Goal: Transaction & Acquisition: Purchase product/service

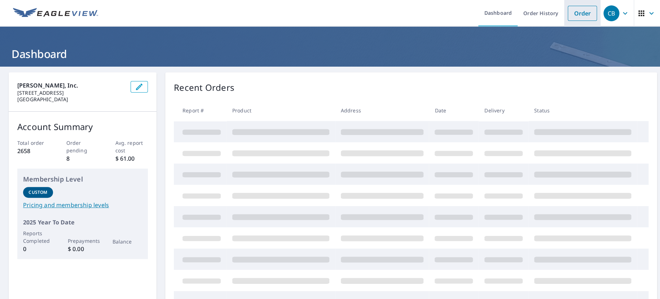
click at [568, 15] on link "Order" at bounding box center [582, 13] width 29 height 15
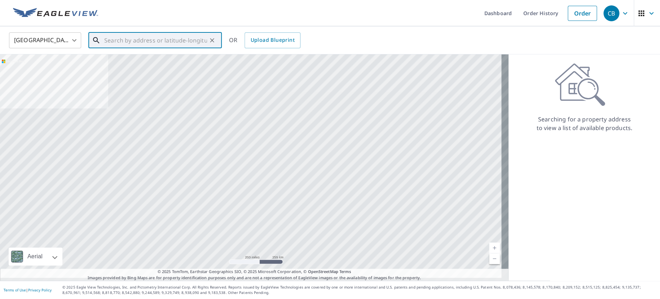
click at [181, 39] on input "text" at bounding box center [155, 40] width 103 height 20
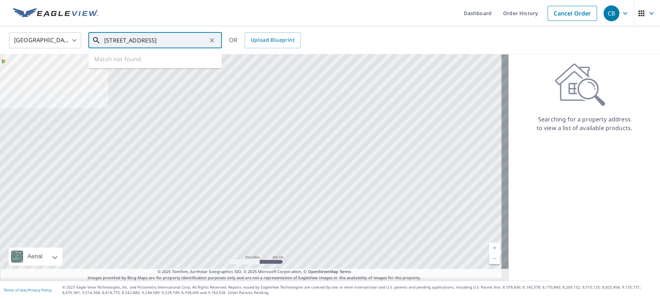
scroll to position [0, 55]
click at [98, 40] on icon at bounding box center [96, 40] width 6 height 6
click at [134, 65] on span "[STREET_ADDRESS]" at bounding box center [159, 61] width 113 height 9
type input "[STREET_ADDRESS]"
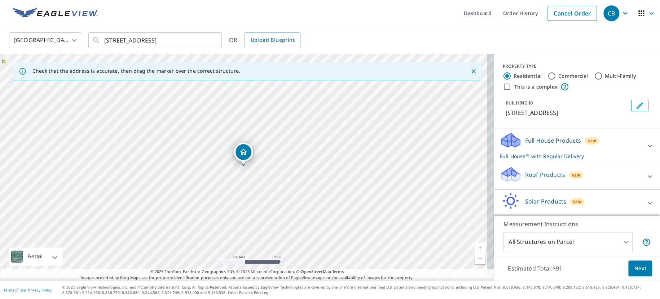
click at [515, 187] on div "Roof Products New" at bounding box center [570, 176] width 141 height 21
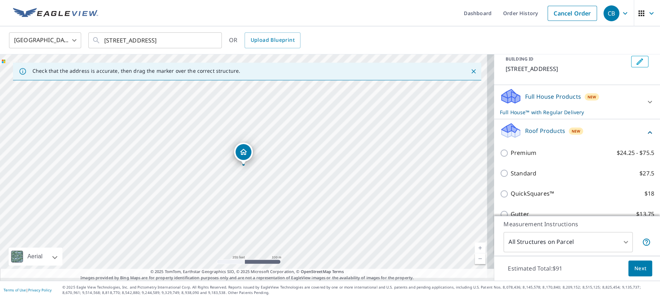
scroll to position [60, 0]
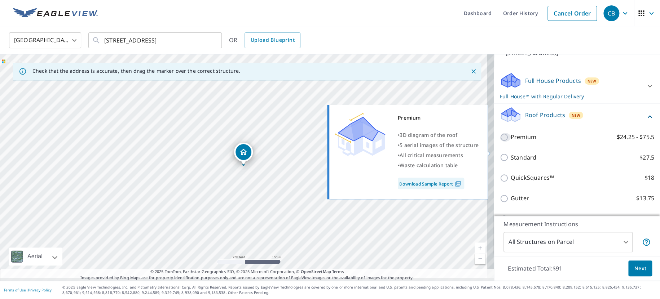
click at [500, 142] on input "Premium $24.25 - $75.5" at bounding box center [505, 137] width 11 height 9
checkbox input "true"
checkbox input "false"
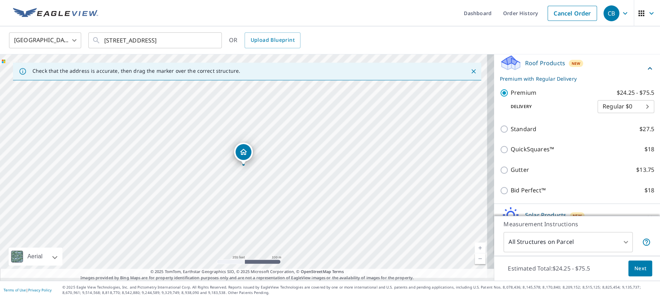
scroll to position [120, 0]
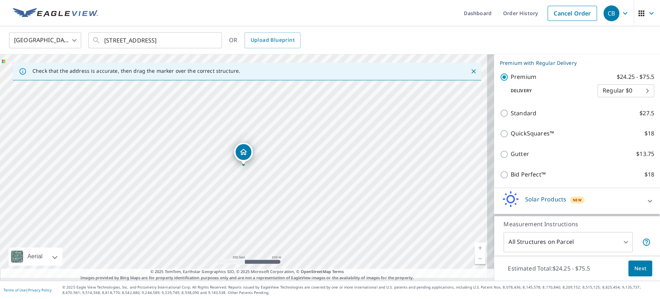
click at [634, 264] on span "Next" at bounding box center [640, 268] width 12 height 9
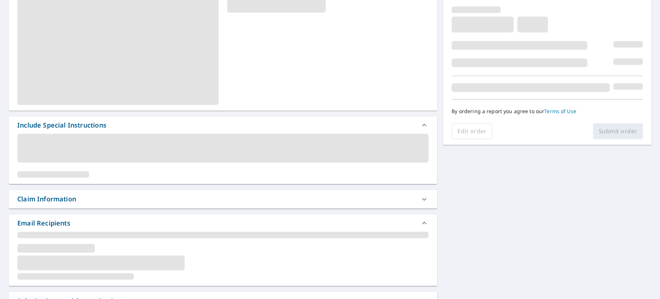
scroll to position [120, 0]
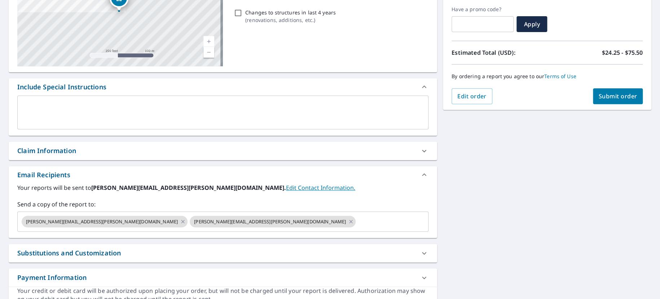
click at [62, 156] on div "Claim Information" at bounding box center [46, 151] width 59 height 10
checkbox input "true"
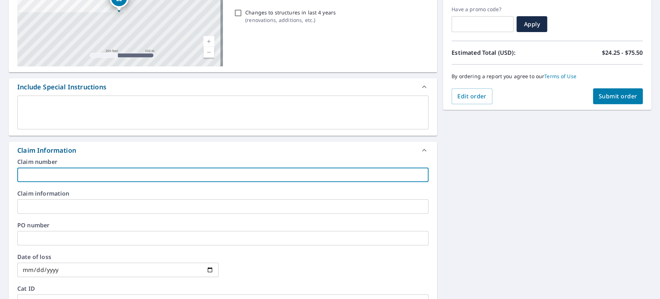
click at [69, 182] on input "text" at bounding box center [222, 175] width 411 height 14
type input "5"
checkbox input "true"
type input "55"
checkbox input "true"
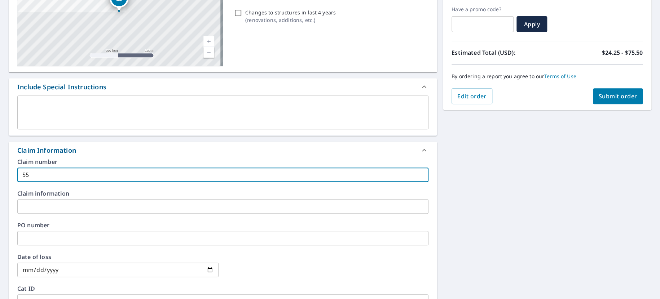
type input "555"
checkbox input "true"
type input "5556"
checkbox input "true"
type input "55566"
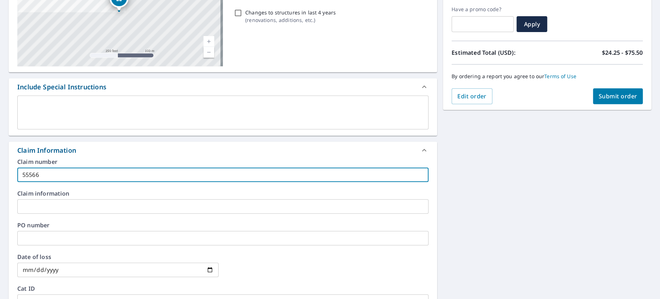
checkbox input "true"
type input "555668"
checkbox input "true"
type input "555668"
checkbox input "true"
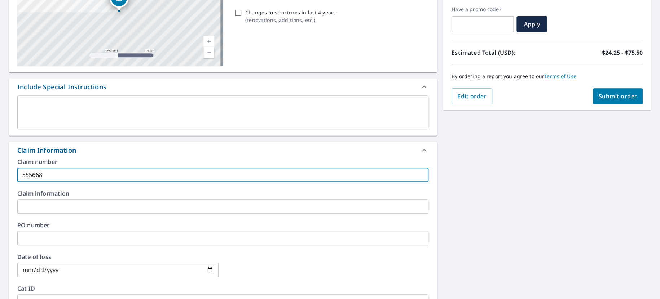
type input "555668"
checkbox input "true"
type input "555668 2"
checkbox input "true"
type input "555668 20"
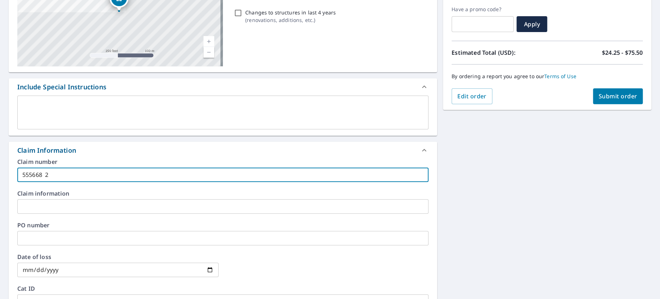
checkbox input "true"
type input "555668 202"
checkbox input "true"
type input "555668 2025"
checkbox input "true"
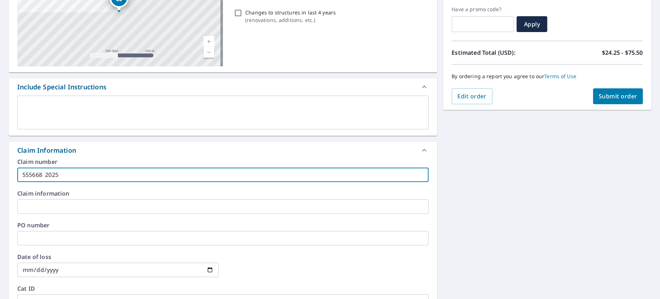
type input "555668 2025-"
checkbox input "true"
type input "555668 2025-3"
checkbox input "true"
type input "555668 2025-37"
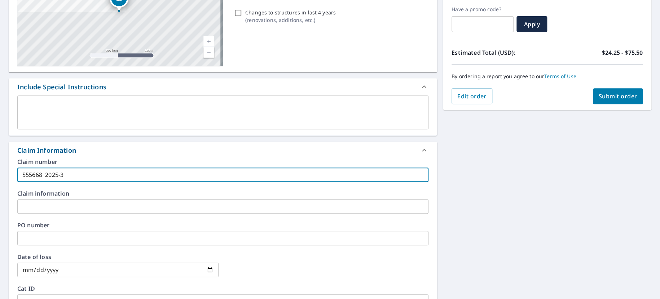
checkbox input "true"
type input "555668 2025-371"
checkbox input "true"
type input "555668 [DATE]-3715"
checkbox input "true"
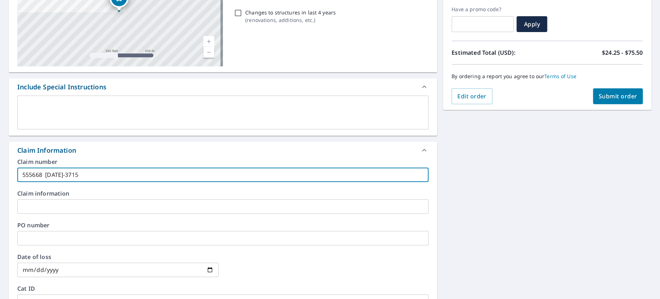
type input "555668 [DATE]-3715"
click at [99, 214] on input "text" at bounding box center [222, 206] width 411 height 14
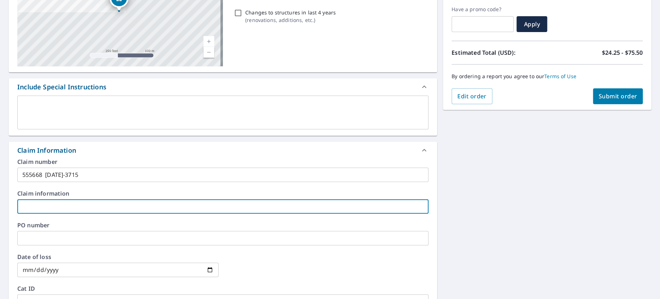
type input "S"
checkbox input "true"
type input "St"
checkbox input "true"
type input "Sto"
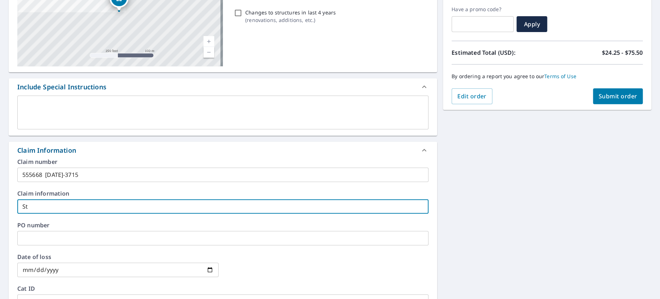
checkbox input "true"
type input "Stok"
checkbox input "true"
type input "Stoke"
checkbox input "true"
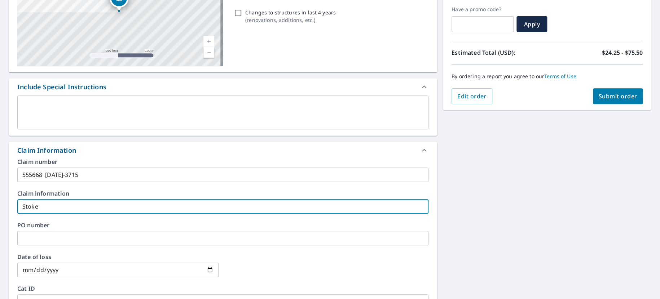
type input "[PERSON_NAME]"
checkbox input "true"
type input "[PERSON_NAME],"
checkbox input "true"
type input "[PERSON_NAME],"
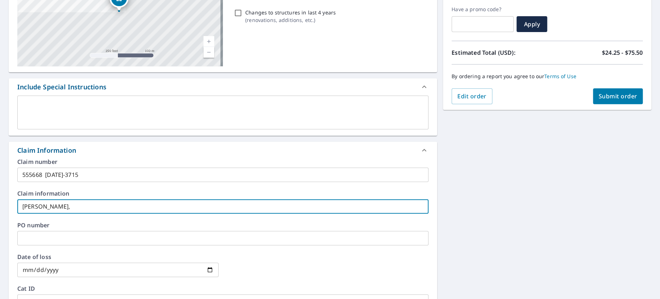
checkbox input "true"
type input "[PERSON_NAME], S"
checkbox input "true"
type input "[PERSON_NAME]"
checkbox input "true"
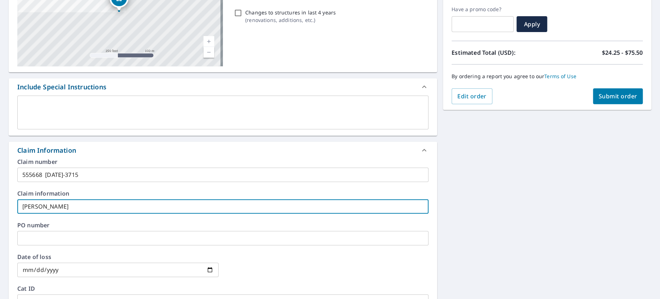
type input "[PERSON_NAME]"
checkbox input "true"
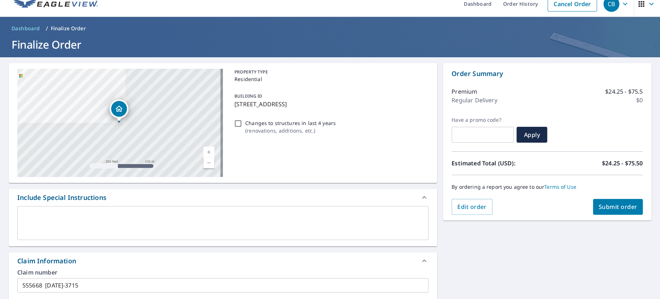
scroll to position [0, 0]
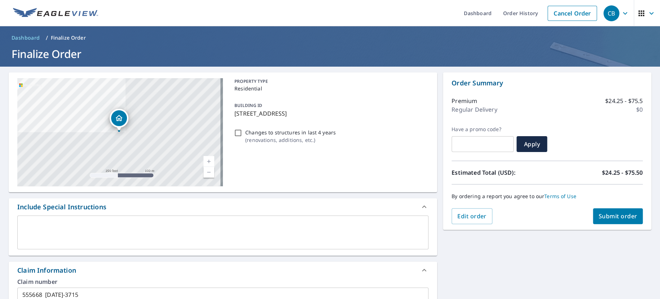
type input "[PERSON_NAME]"
click at [613, 213] on span "Submit order" at bounding box center [618, 216] width 39 height 8
checkbox input "true"
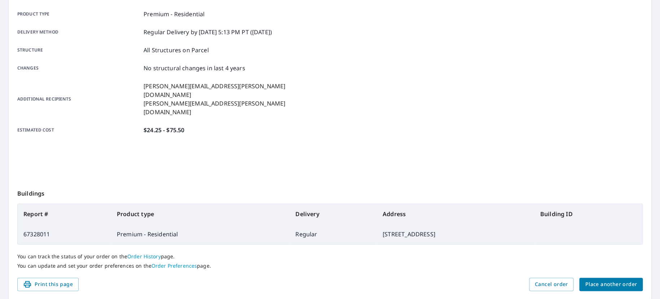
scroll to position [120, 0]
